Goal: Task Accomplishment & Management: Manage account settings

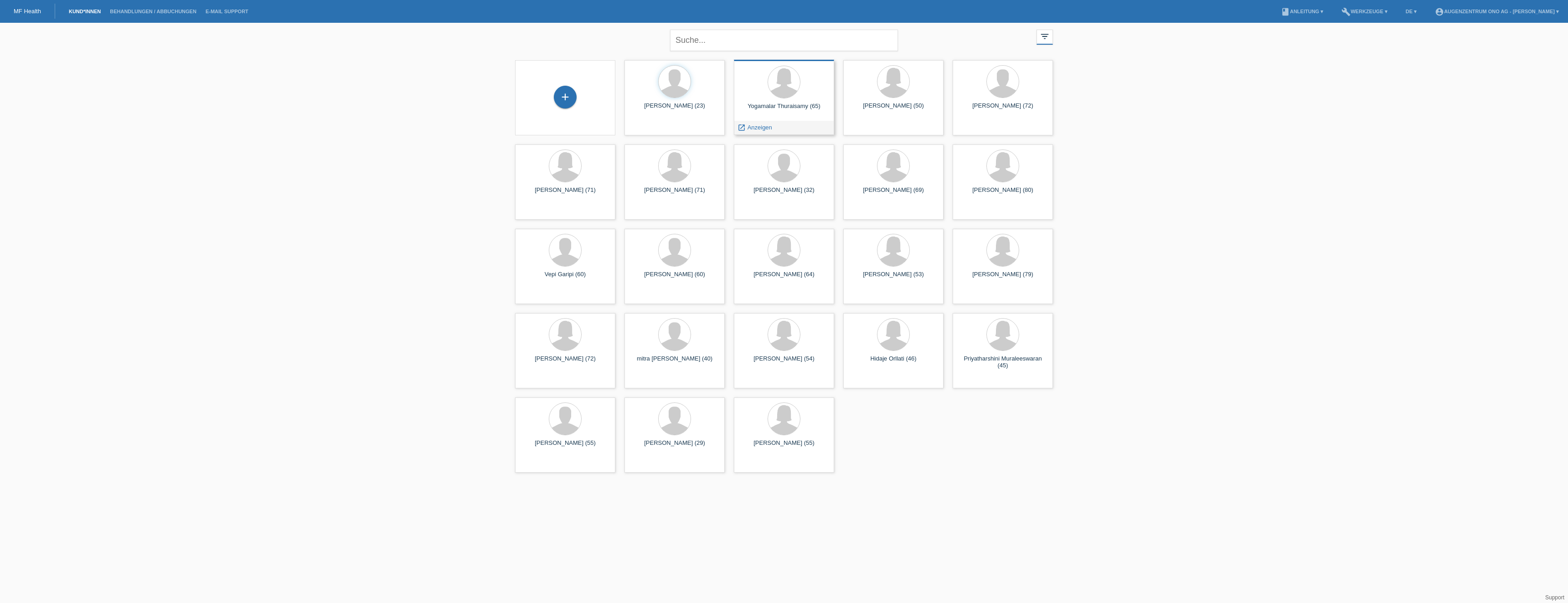
click at [795, 108] on div "Yogamalar Thuraisamy (65)" at bounding box center [784, 110] width 86 height 15
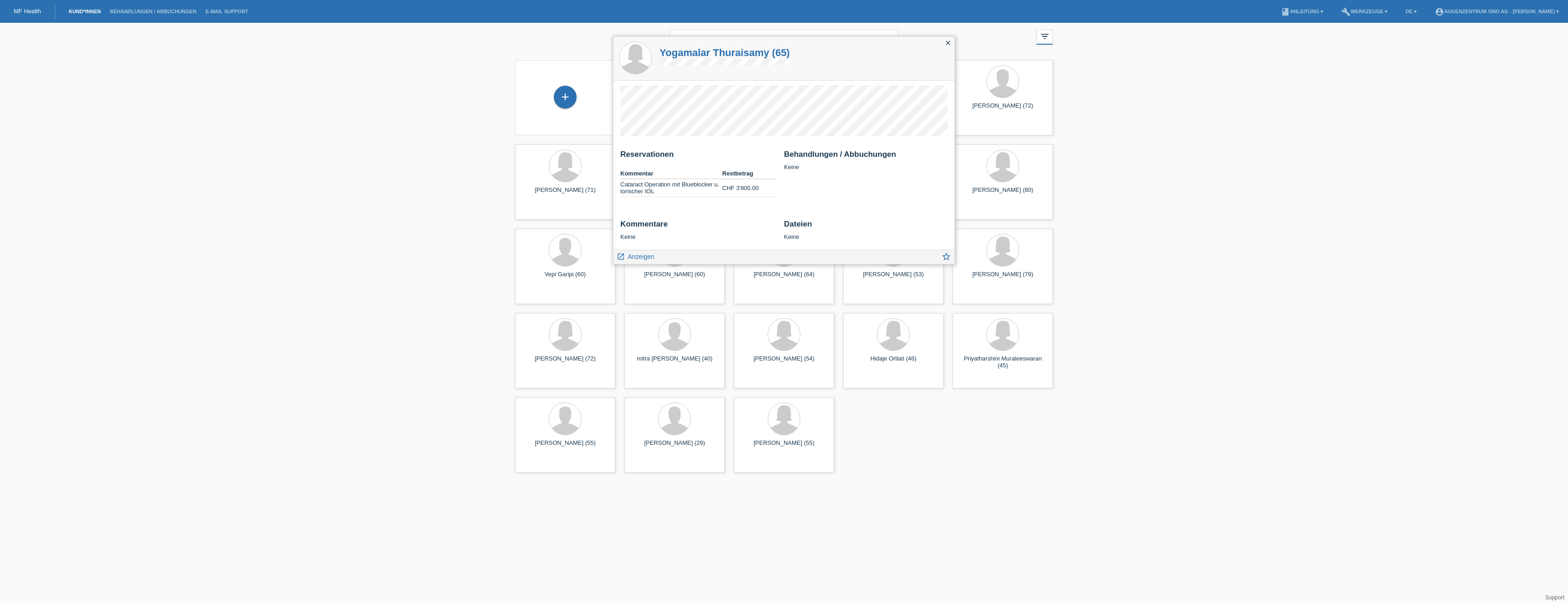
click at [948, 40] on icon "close" at bounding box center [948, 43] width 7 height 7
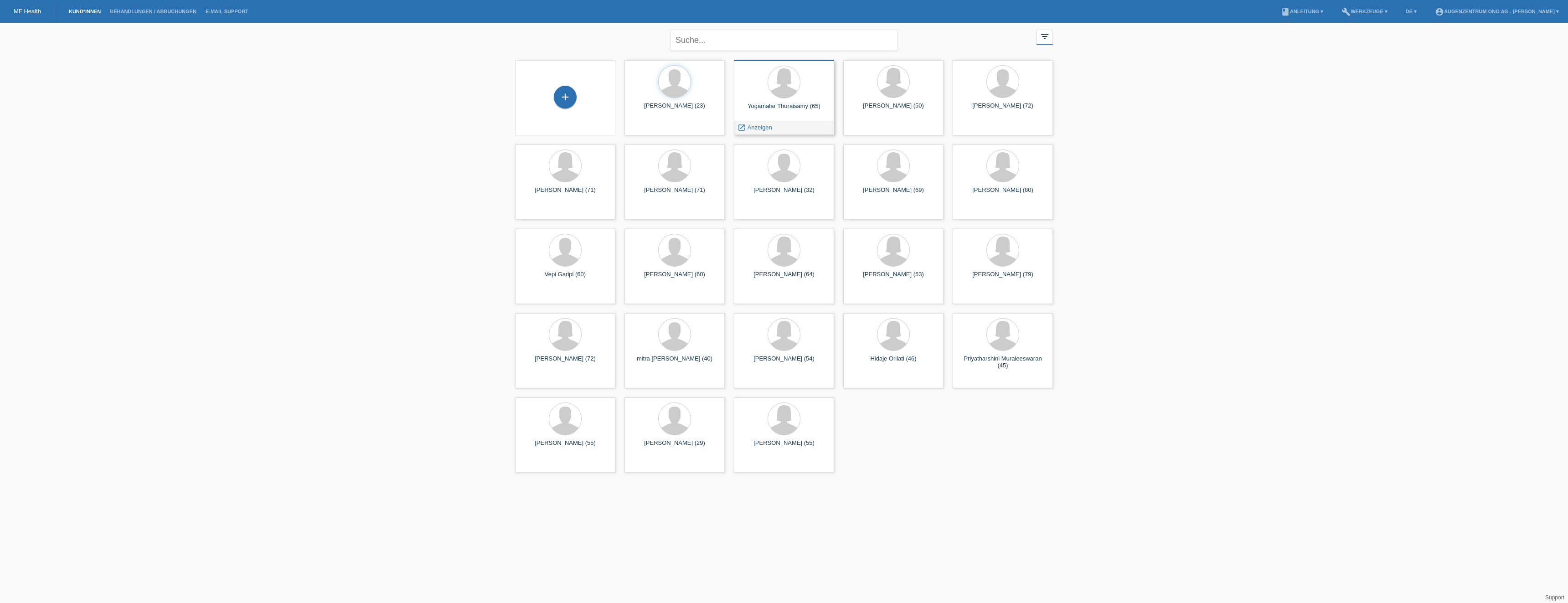
click at [781, 103] on div "Yogamalar Thuraisamy (65)" at bounding box center [784, 110] width 86 height 15
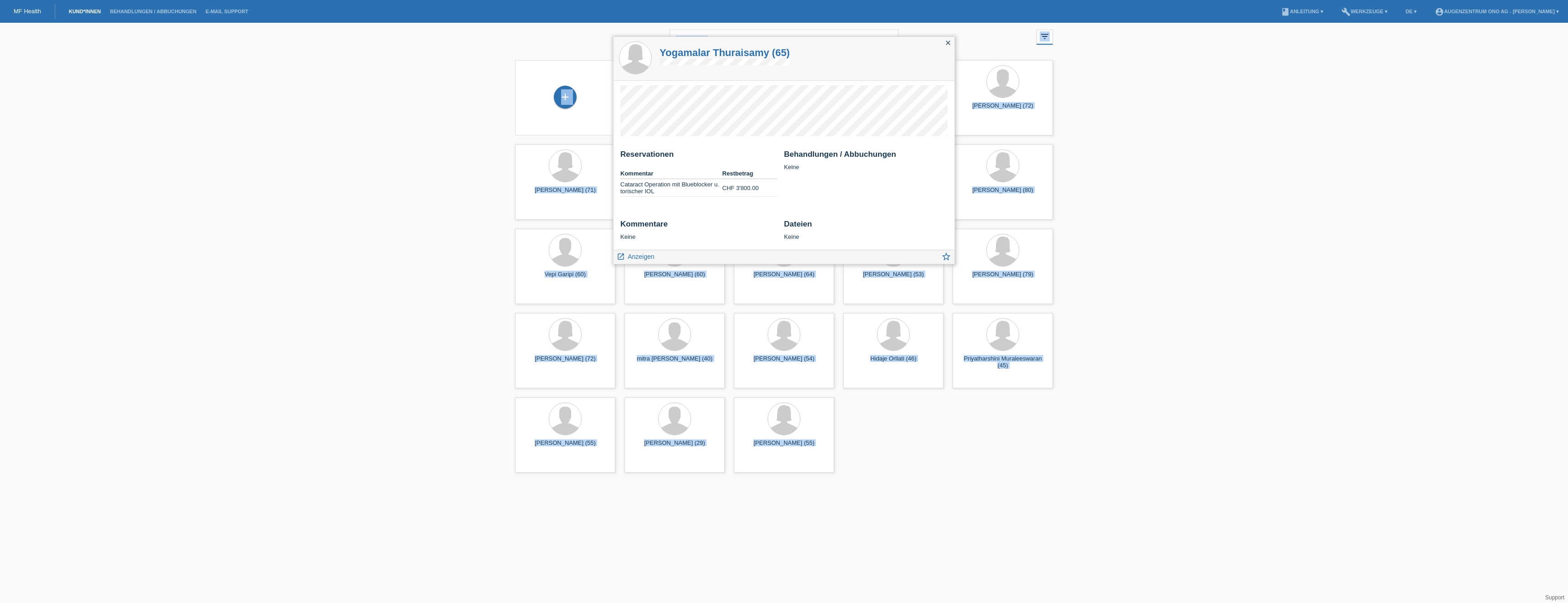
drag, startPoint x: 914, startPoint y: 148, endPoint x: 910, endPoint y: 151, distance: 5.0
click at [914, 148] on div "Reservationen Kommentar Restbetrag Cataract Operation mit Blueblocker u. torisc…" at bounding box center [784, 166] width 341 height 169
click at [856, 149] on div "Reservationen Kommentar Restbetrag Cataract Operation mit Blueblocker u. torisc…" at bounding box center [784, 166] width 341 height 169
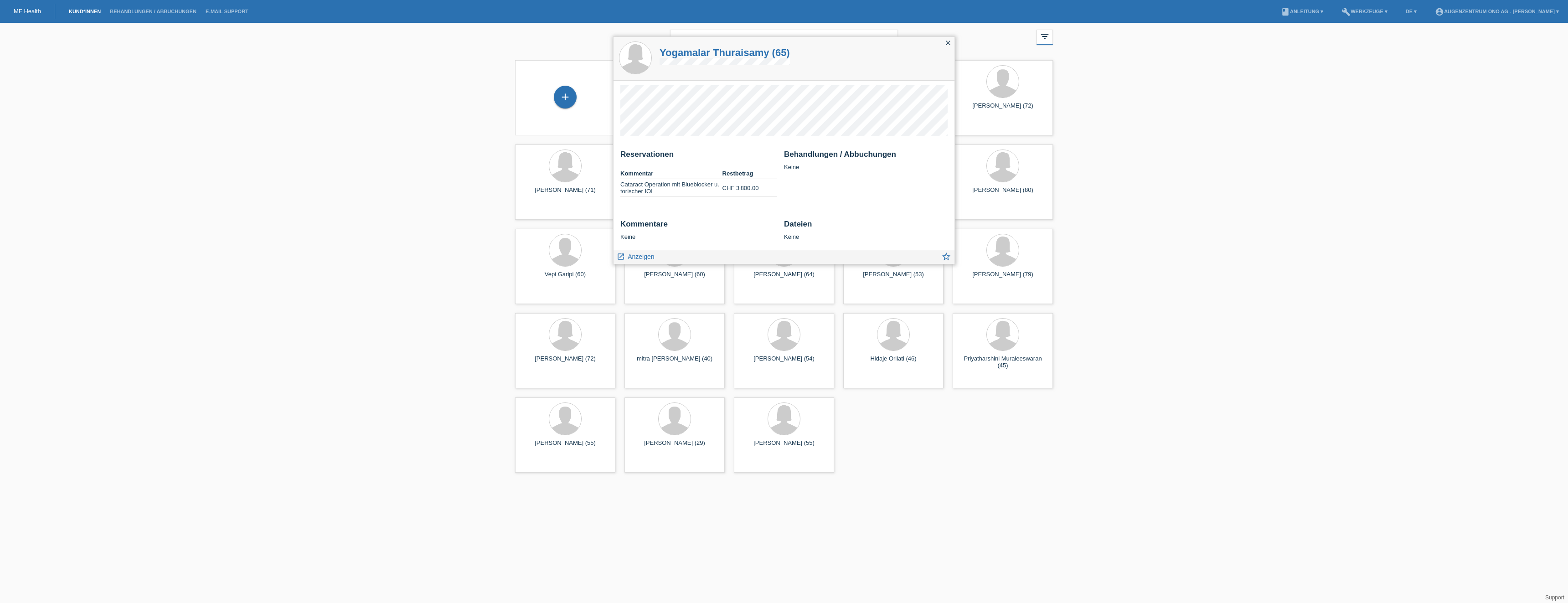
click at [668, 187] on td "Cataract Operation mit Blueblocker u. torischer IOL" at bounding box center [671, 187] width 102 height 18
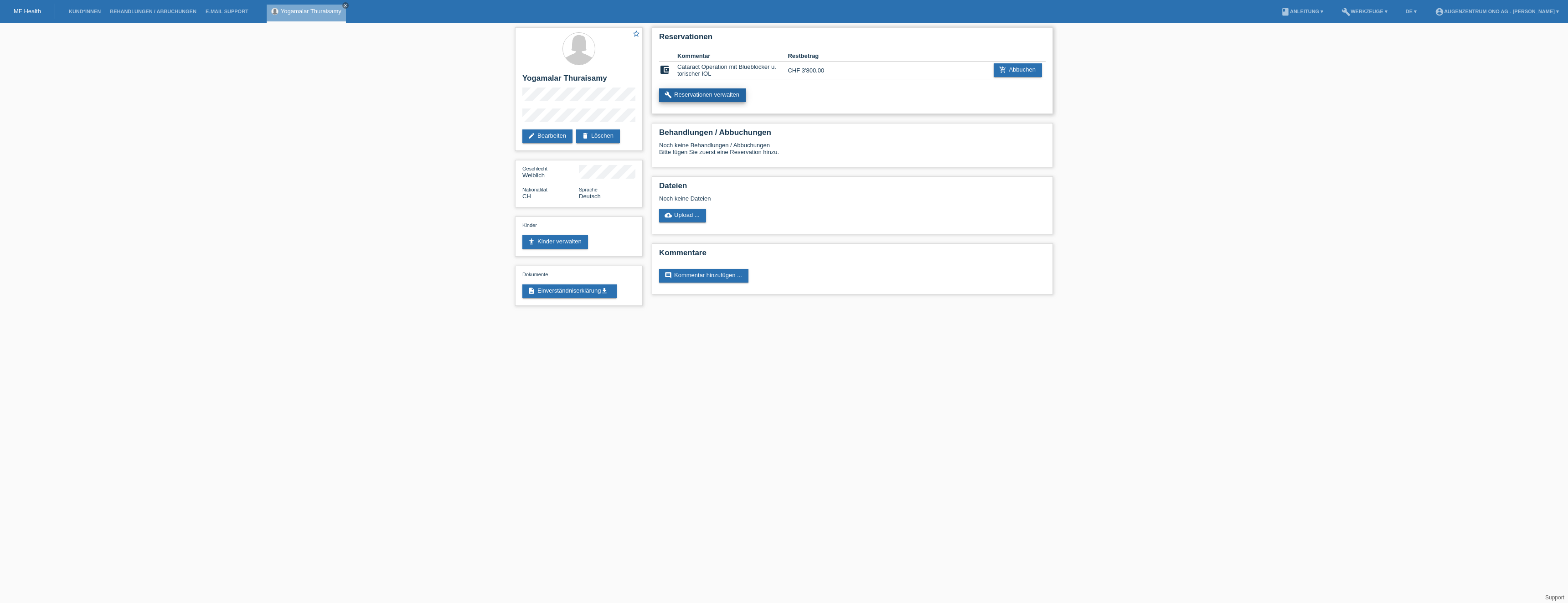
drag, startPoint x: 729, startPoint y: 94, endPoint x: 940, endPoint y: 140, distance: 216.0
click at [729, 94] on link "build Reservationen verwalten" at bounding box center [702, 95] width 86 height 13
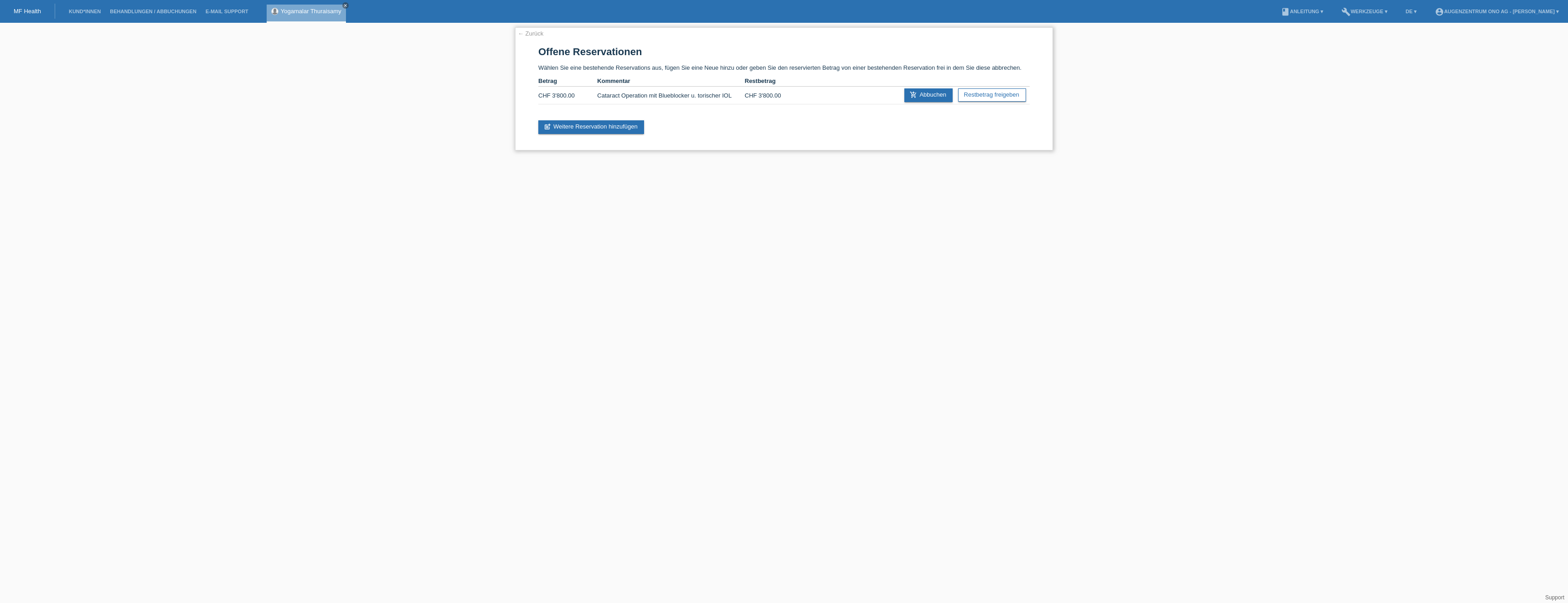
click at [525, 32] on link "← Zurück" at bounding box center [531, 33] width 26 height 7
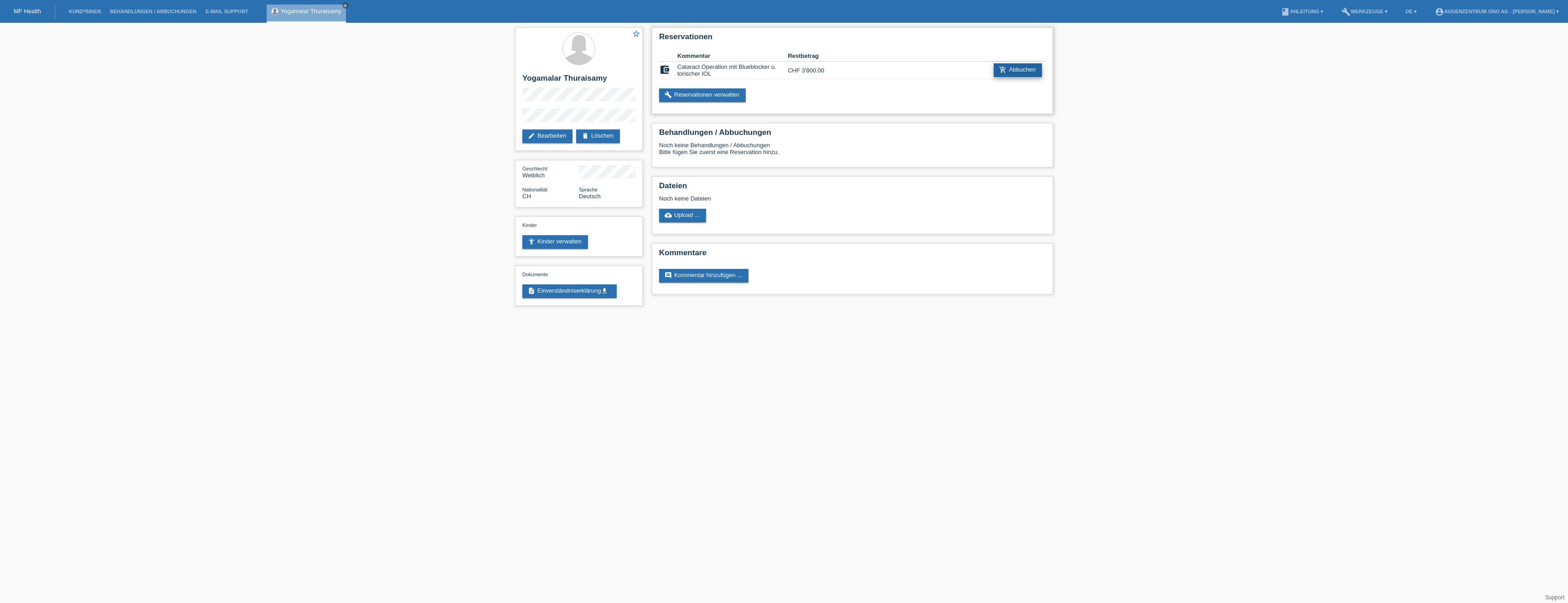
click at [1013, 68] on link "add_shopping_cart Abbuchen" at bounding box center [1017, 70] width 48 height 13
click at [668, 92] on icon "build" at bounding box center [668, 95] width 7 height 7
drag, startPoint x: 722, startPoint y: 95, endPoint x: 1356, endPoint y: 223, distance: 646.8
click at [723, 95] on link "build Reservationen verwalten" at bounding box center [702, 95] width 86 height 13
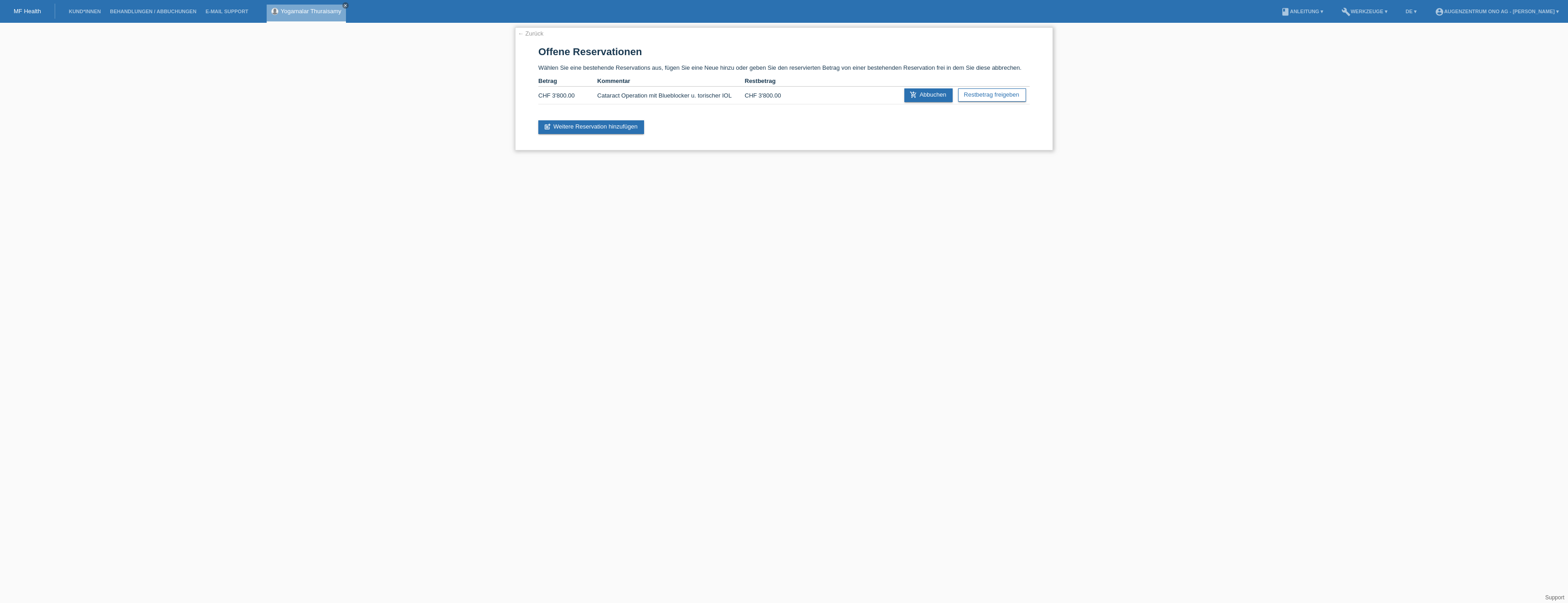
click at [998, 94] on link "Restbetrag freigeben" at bounding box center [992, 95] width 68 height 13
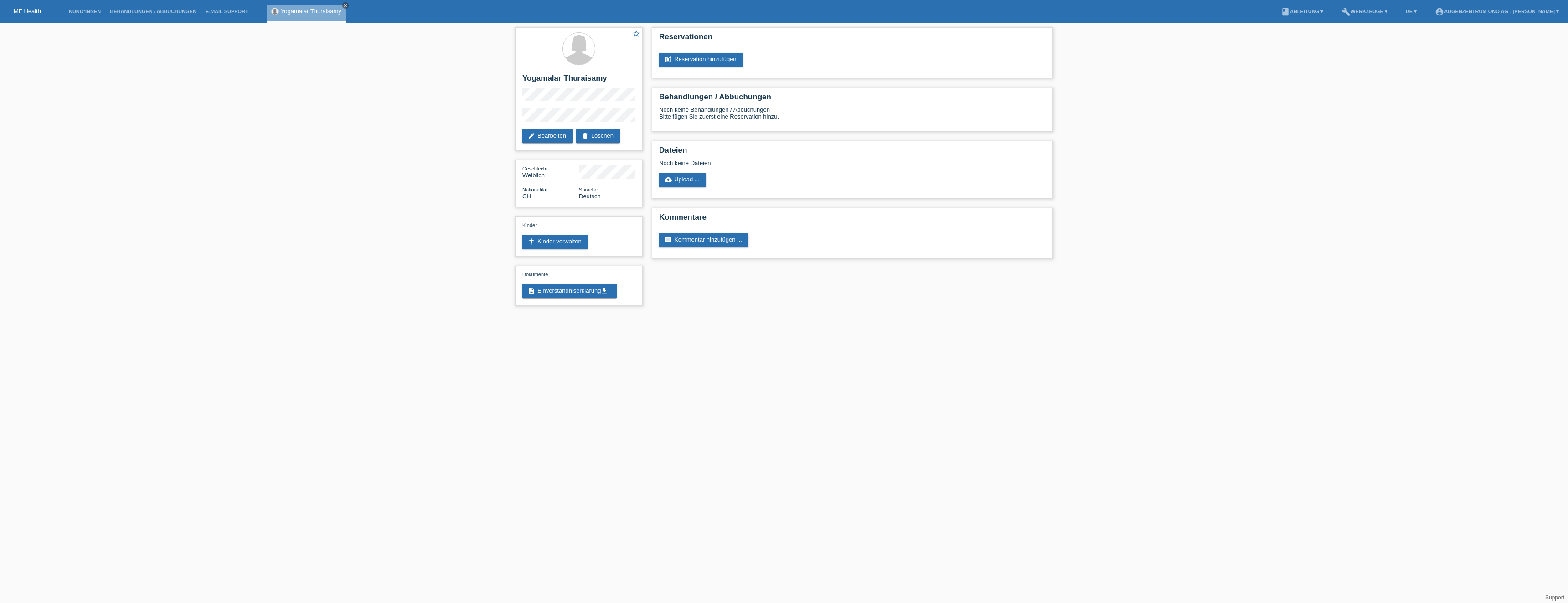
drag, startPoint x: 345, startPoint y: 6, endPoint x: 391, endPoint y: 35, distance: 54.4
click at [345, 7] on icon "close" at bounding box center [345, 5] width 4 height 4
